Goal: Task Accomplishment & Management: Manage account settings

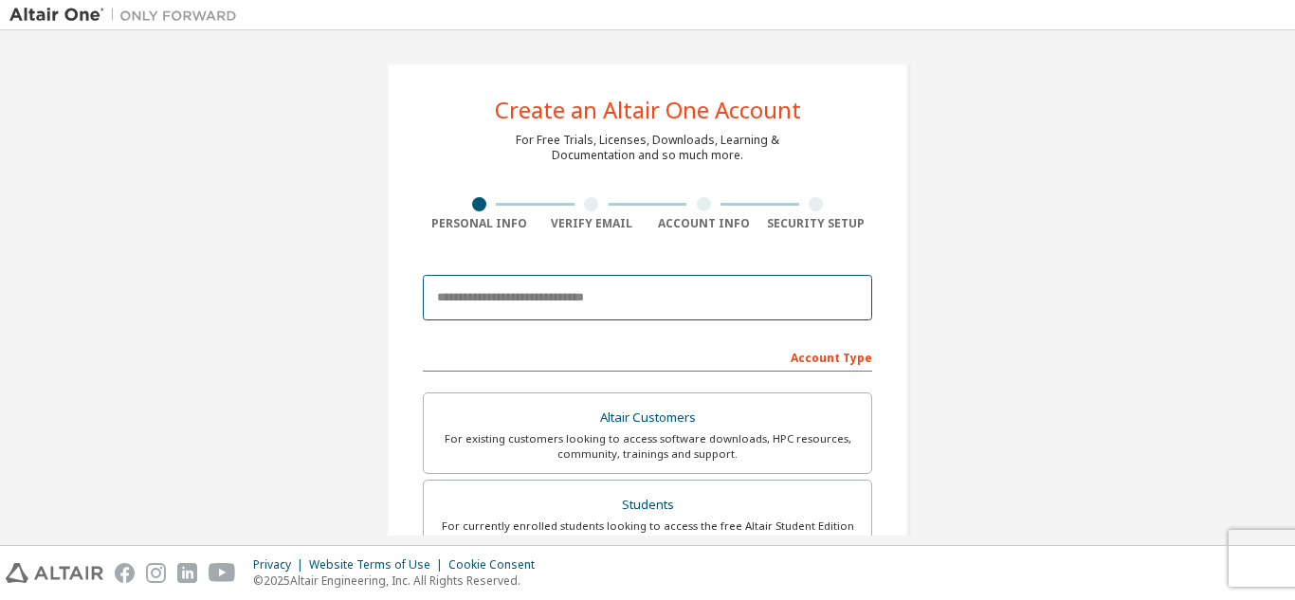
click at [527, 296] on input "email" at bounding box center [647, 298] width 449 height 46
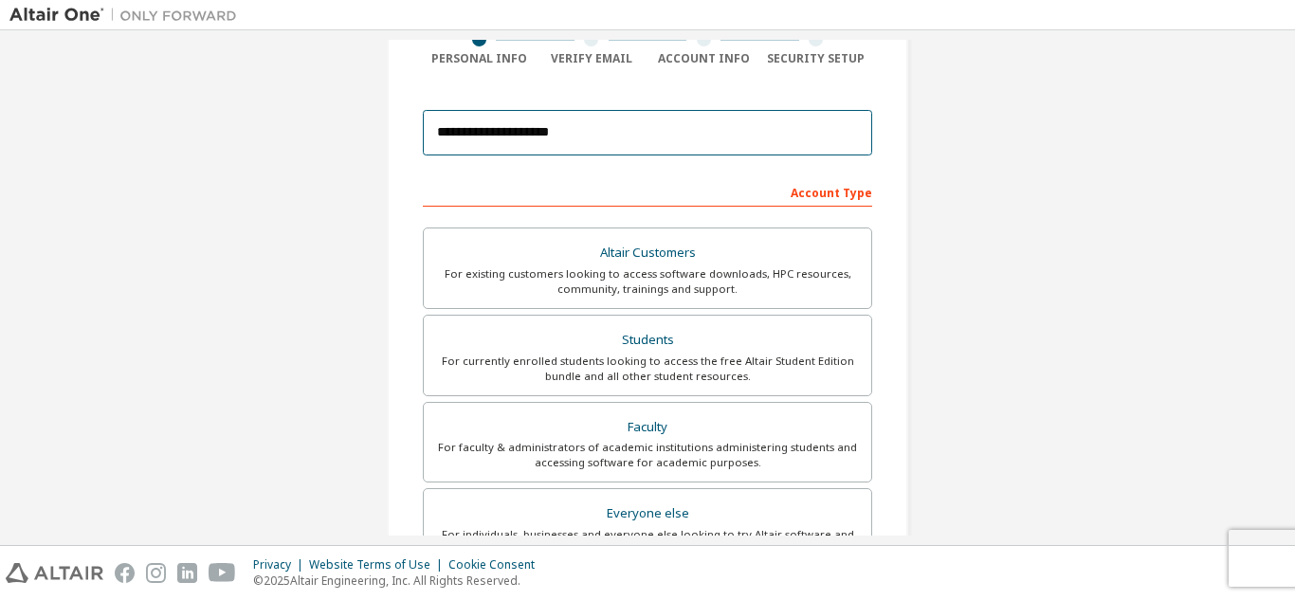
scroll to position [168, 0]
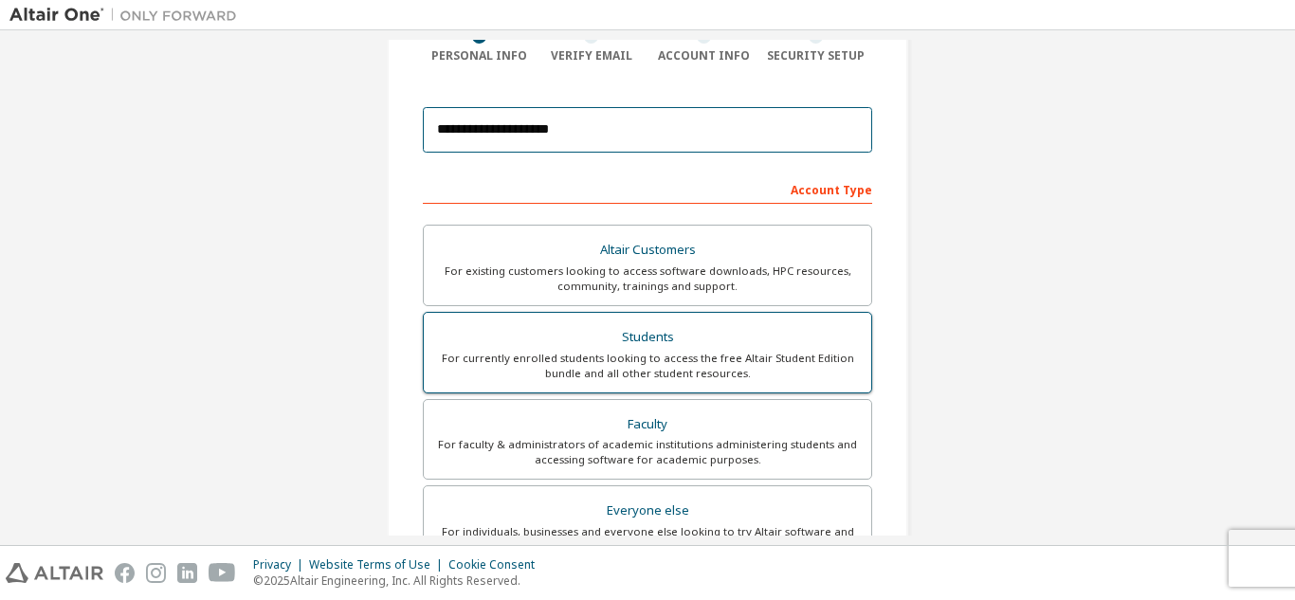
type input "**********"
click at [552, 364] on div "For currently enrolled students looking to access the free Altair Student Editi…" at bounding box center [647, 366] width 425 height 30
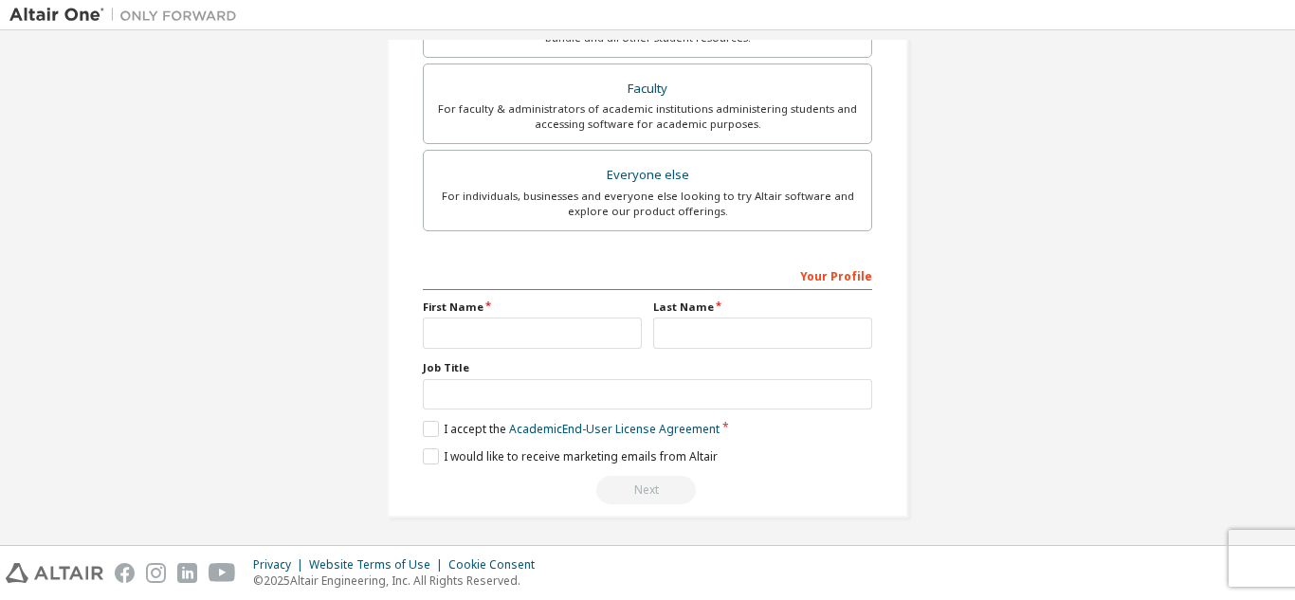
scroll to position [508, 0]
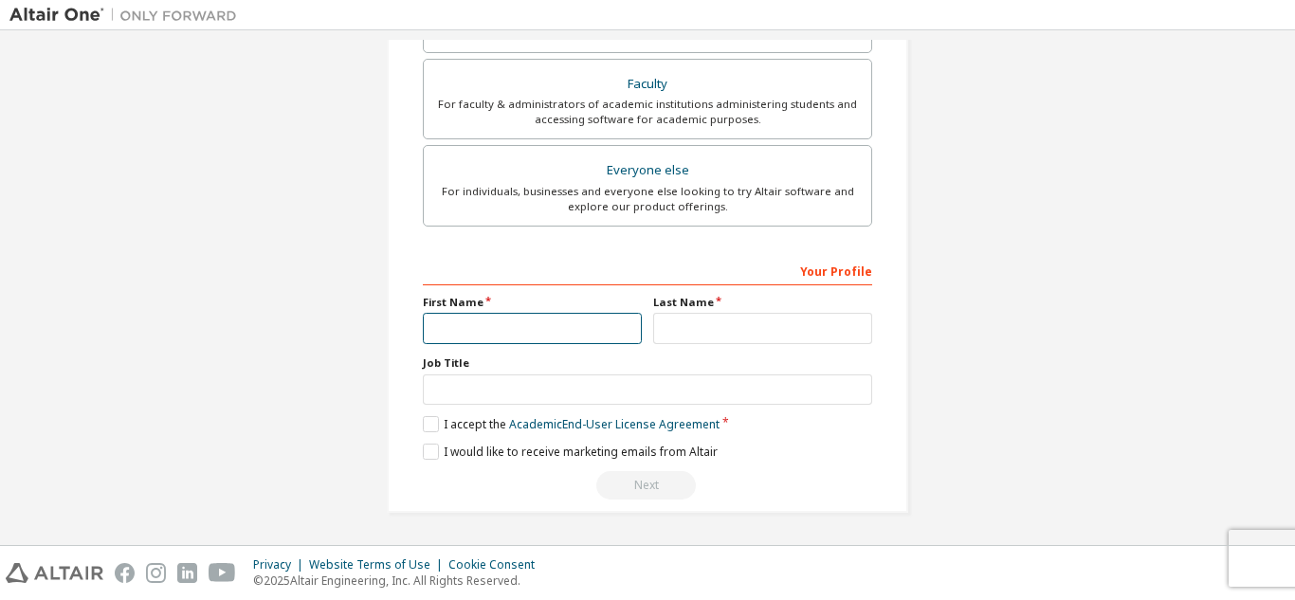
click at [572, 332] on input "text" at bounding box center [532, 328] width 219 height 31
type input "**********"
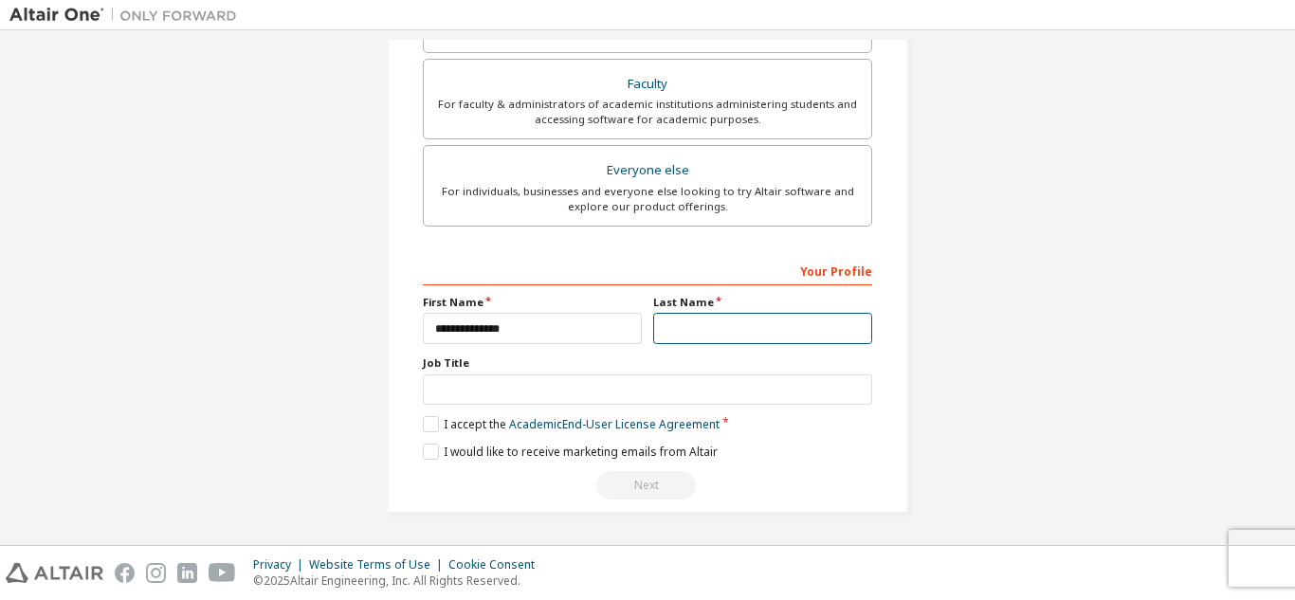
click at [757, 324] on input "text" at bounding box center [762, 328] width 219 height 31
type input "*"
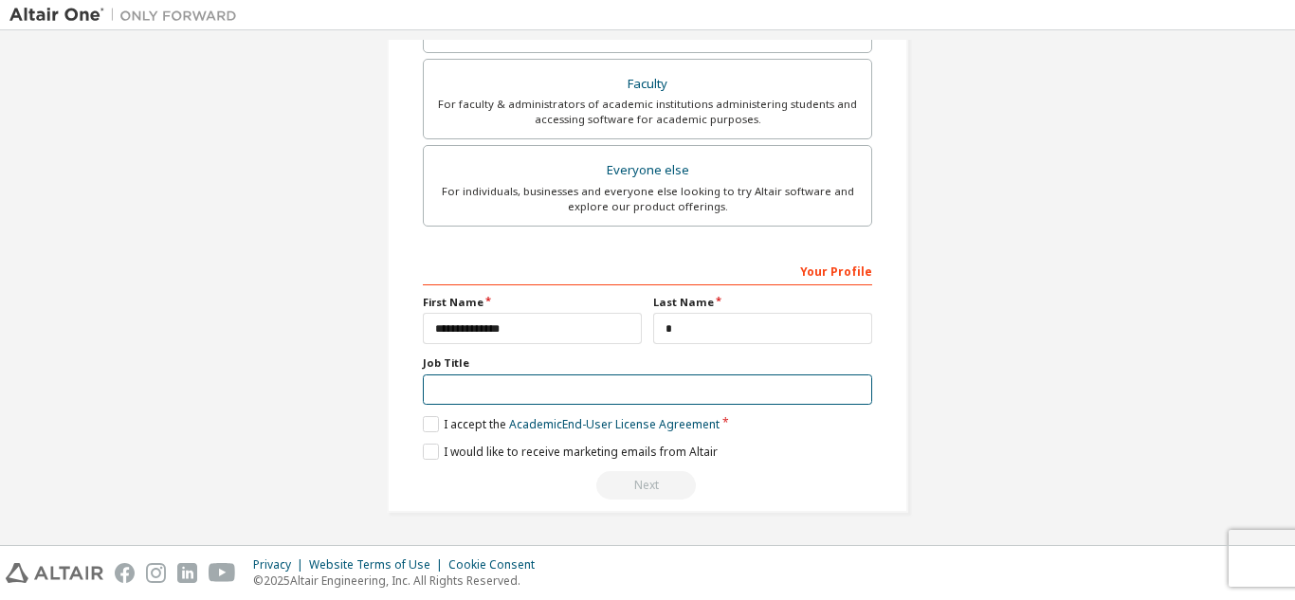
click at [524, 382] on input "text" at bounding box center [647, 390] width 449 height 31
type input "*******"
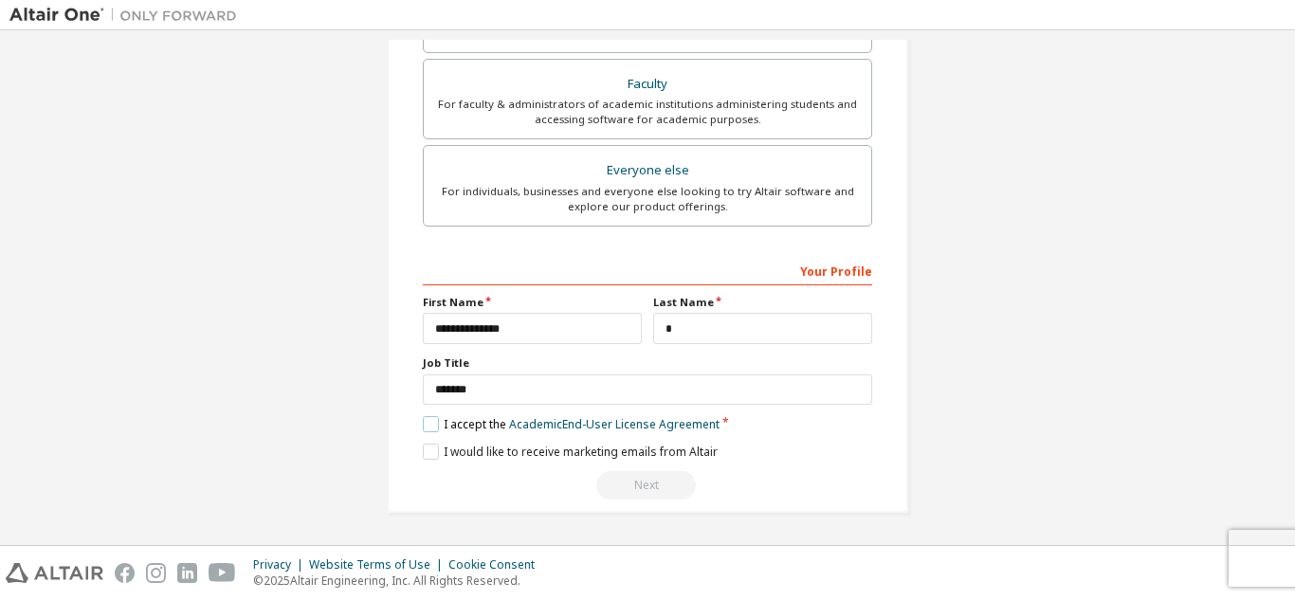
click at [426, 429] on label "I accept the Academic End-User License Agreement" at bounding box center [571, 424] width 297 height 16
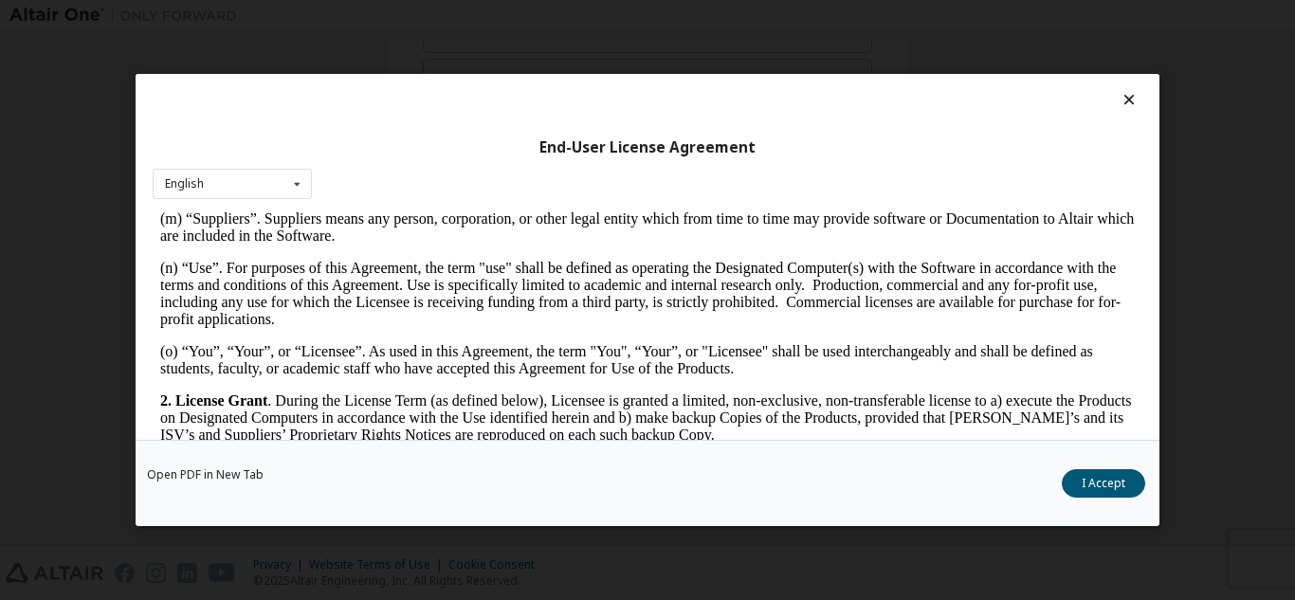
scroll to position [1099, 0]
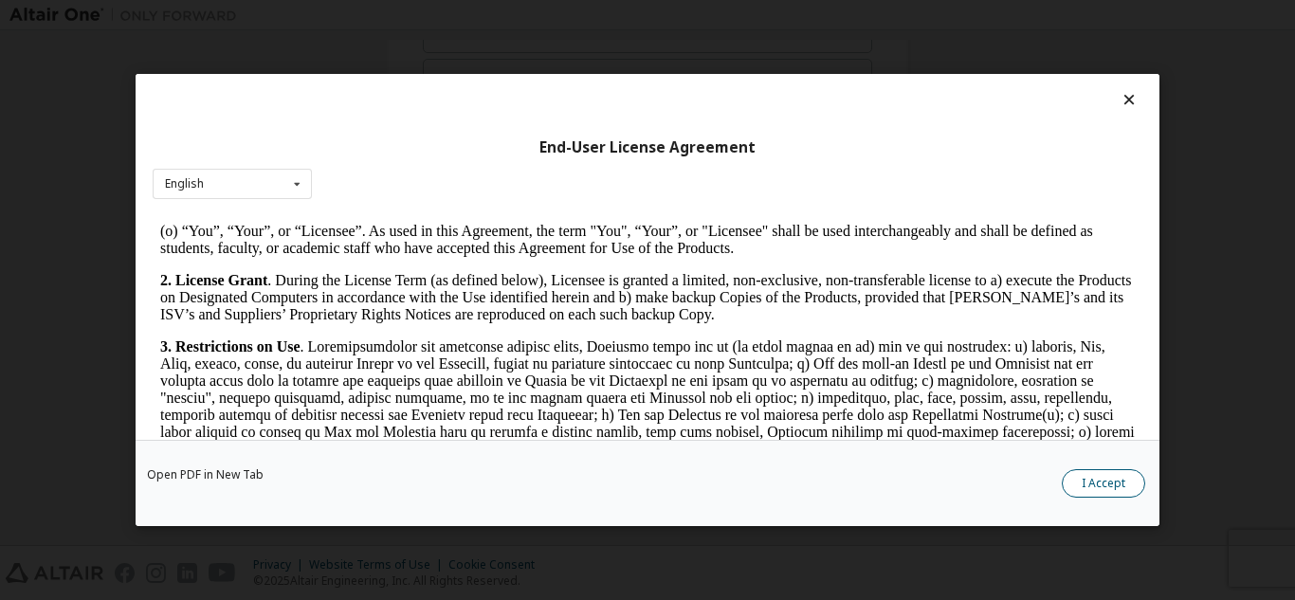
click at [1120, 470] on button "I Accept" at bounding box center [1103, 483] width 83 height 28
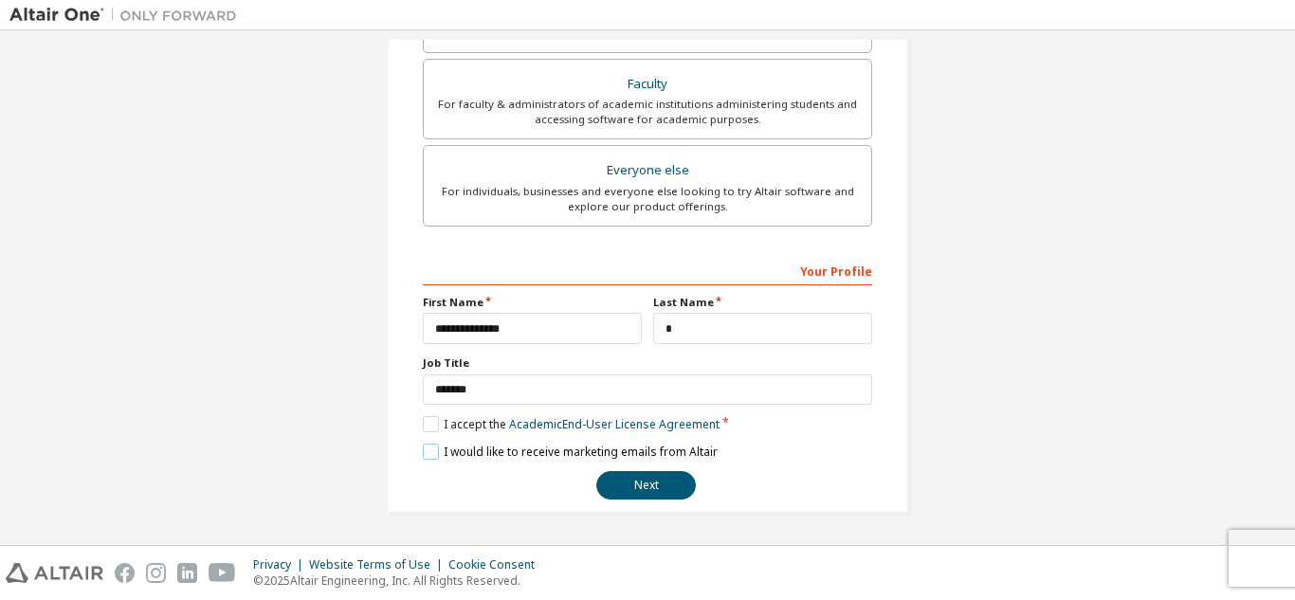
click at [433, 450] on label "I would like to receive marketing emails from Altair" at bounding box center [570, 452] width 295 height 16
click at [655, 481] on button "Next" at bounding box center [646, 485] width 100 height 28
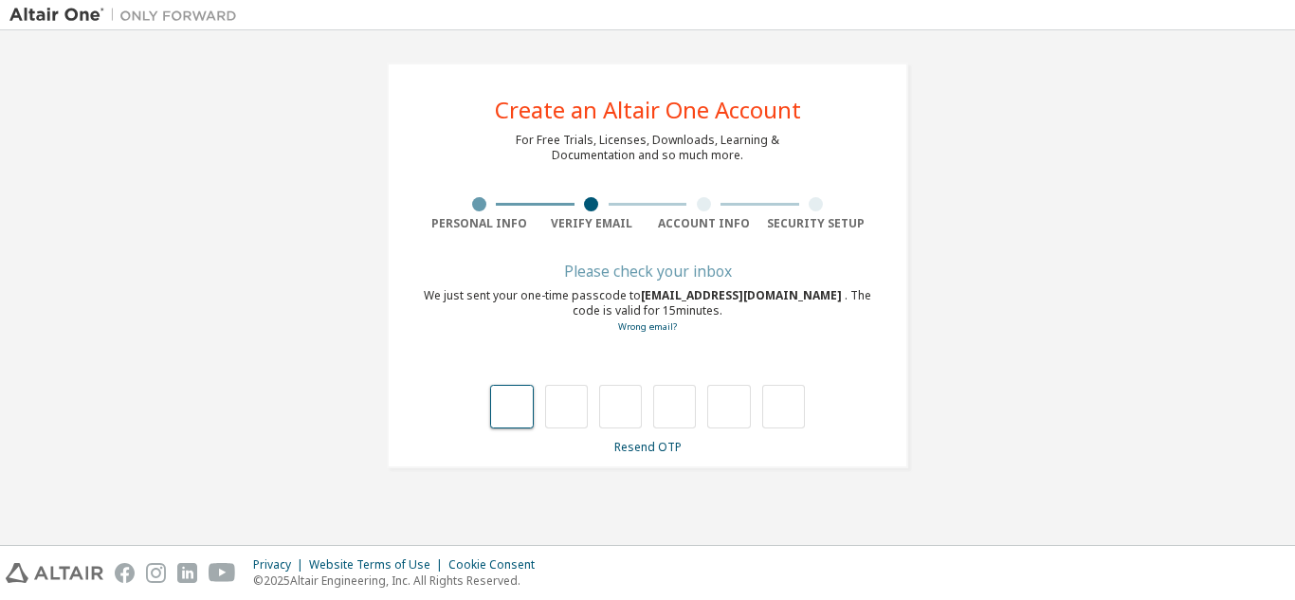
type input "*"
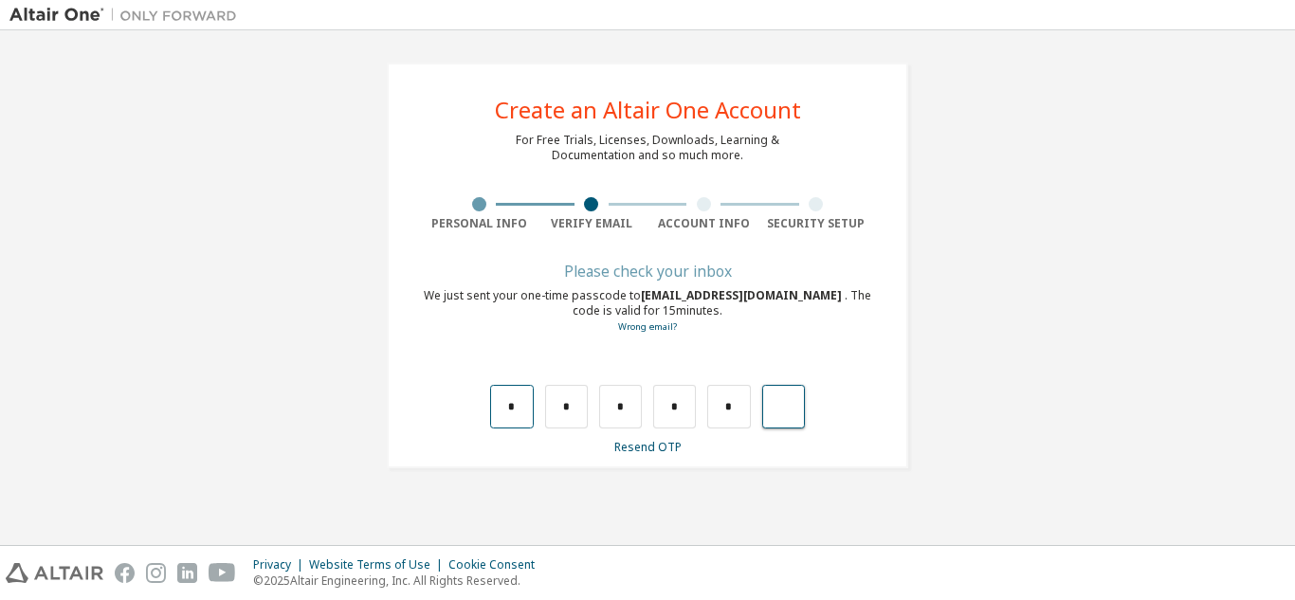
type input "*"
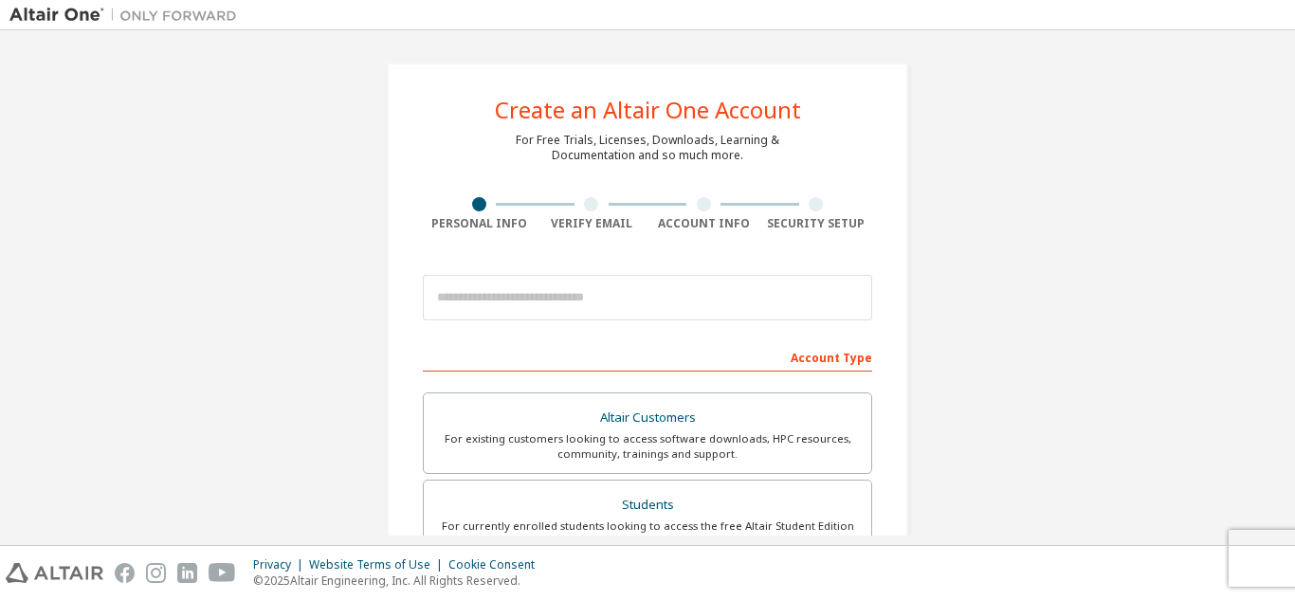
click at [85, 17] on img at bounding box center [127, 15] width 237 height 19
drag, startPoint x: 85, startPoint y: 17, endPoint x: 63, endPoint y: 226, distance: 209.8
click at [63, 226] on div "Create an Altair One Account For Free Trials, Licenses, Downloads, Learning & D…" at bounding box center [647, 542] width 1276 height 1004
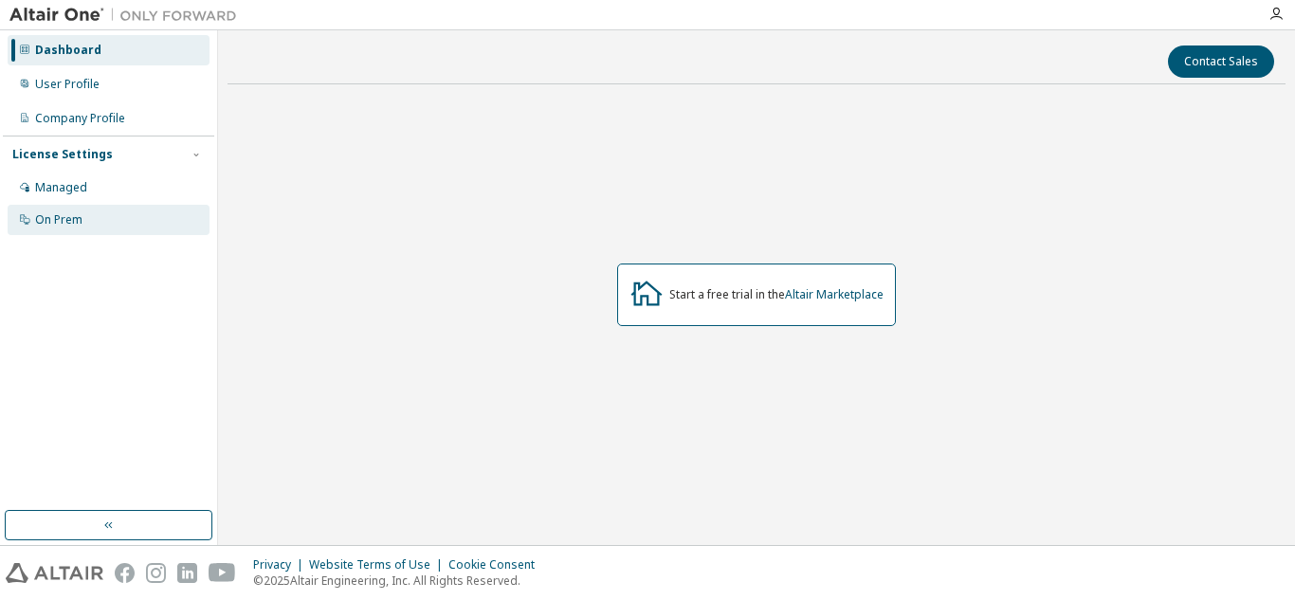
click at [89, 228] on div "On Prem" at bounding box center [109, 220] width 202 height 30
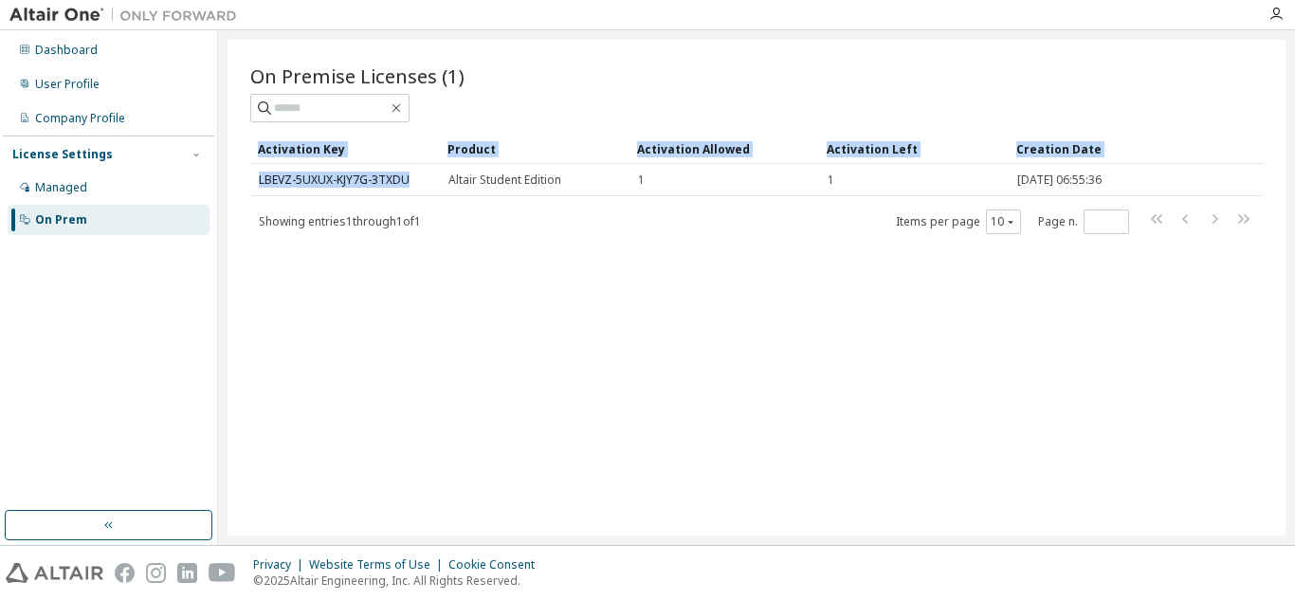
drag, startPoint x: 420, startPoint y: 177, endPoint x: 247, endPoint y: 170, distance: 172.7
click at [247, 170] on div "On Premise Licenses (1) Clear Load Save Save As Field Operator Value Select fil…" at bounding box center [757, 288] width 1058 height 496
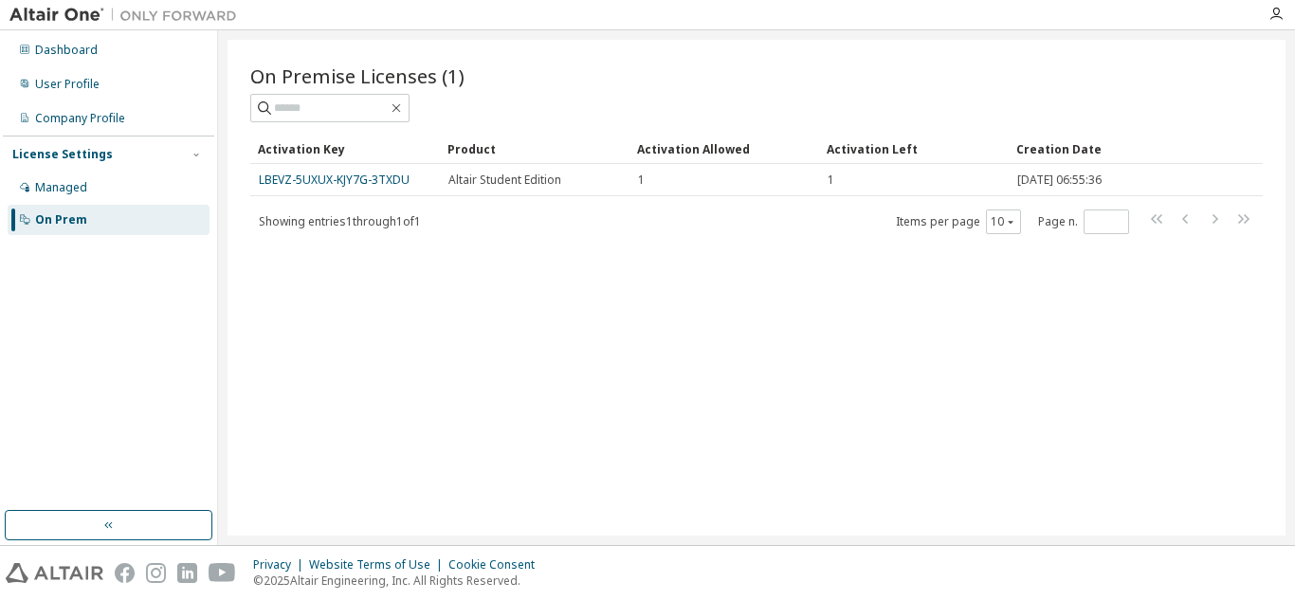
click at [565, 300] on div "On Premise Licenses (1) Clear Load Save Save As Field Operator Value Select fil…" at bounding box center [757, 288] width 1058 height 496
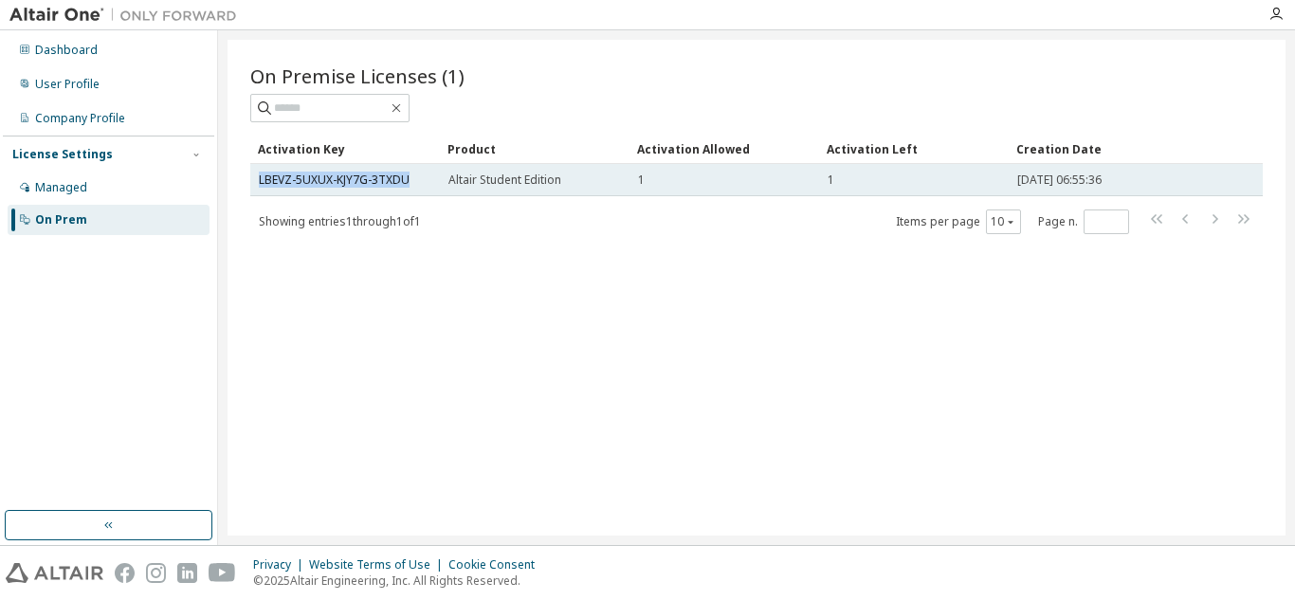
drag, startPoint x: 416, startPoint y: 176, endPoint x: 250, endPoint y: 186, distance: 166.2
click at [250, 186] on td "LBEVZ-5UXUX-KJY7G-3TXDU" at bounding box center [345, 180] width 190 height 32
copy link "LBEVZ-5UXUX-KJY7G-3TXDU"
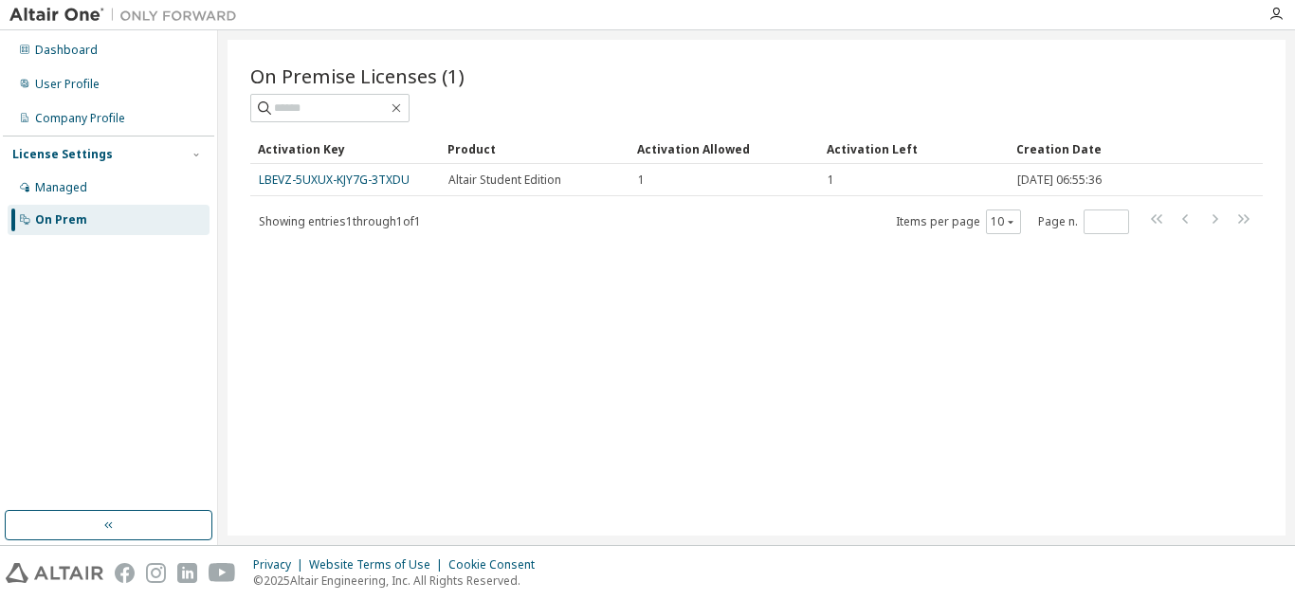
click at [533, 342] on div "On Premise Licenses (1) Clear Load Save Save As Field Operator Value Select fil…" at bounding box center [757, 288] width 1058 height 496
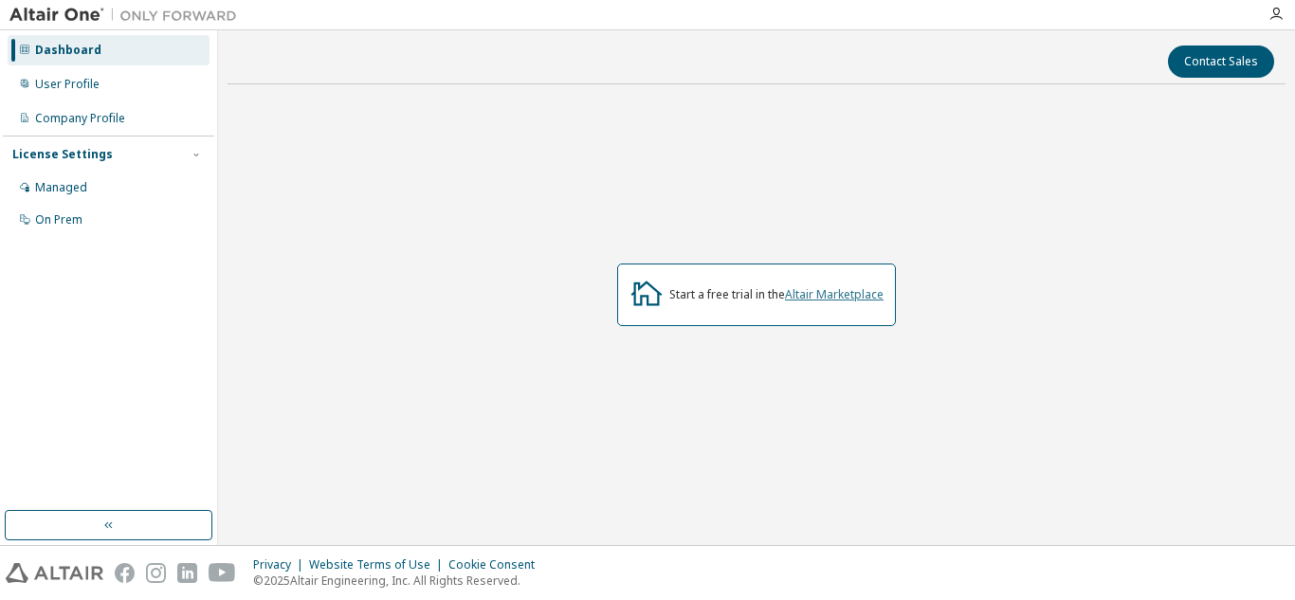
click at [865, 301] on link "Altair Marketplace" at bounding box center [834, 294] width 99 height 16
